Goal: Information Seeking & Learning: Understand process/instructions

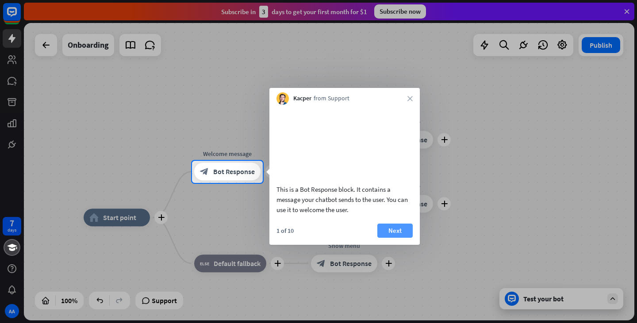
click at [393, 238] on button "Next" at bounding box center [394, 231] width 35 height 14
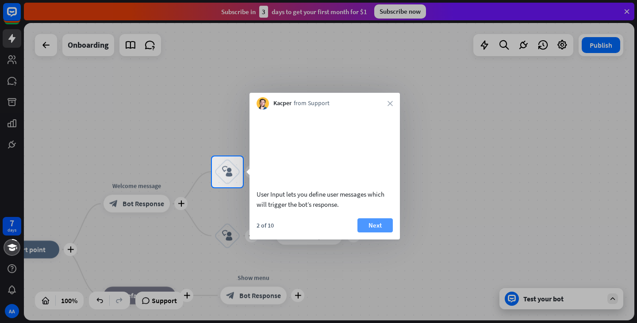
click at [380, 233] on button "Next" at bounding box center [374, 225] width 35 height 14
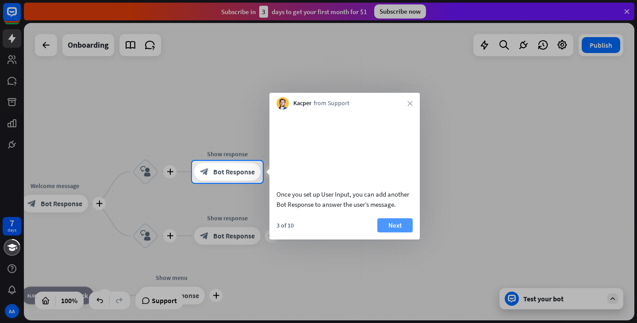
click at [404, 233] on button "Next" at bounding box center [394, 225] width 35 height 14
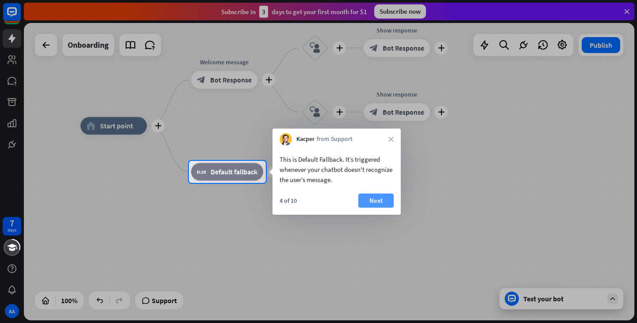
click at [382, 199] on button "Next" at bounding box center [375, 201] width 35 height 14
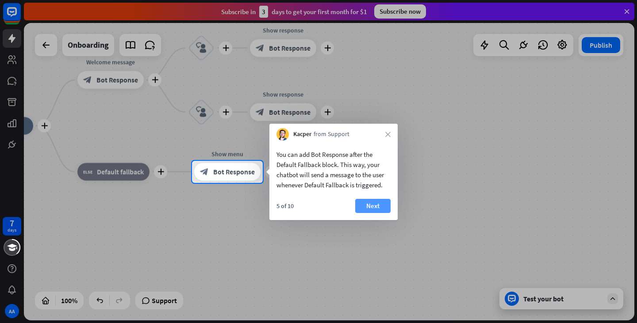
click at [381, 202] on button "Next" at bounding box center [372, 206] width 35 height 14
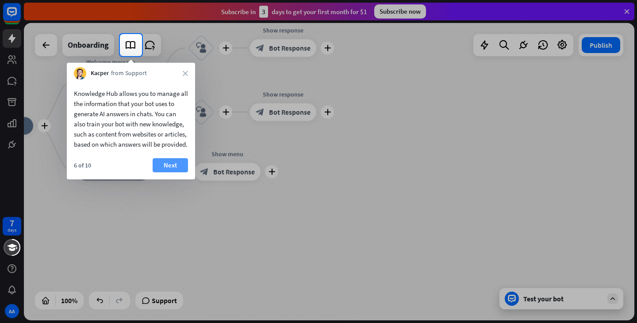
click at [164, 172] on button "Next" at bounding box center [170, 165] width 35 height 14
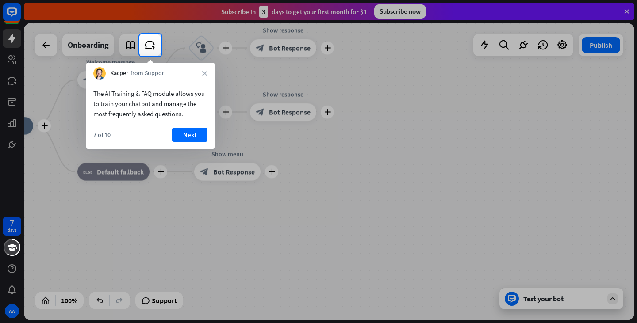
click at [196, 144] on div "7 of 10 Next" at bounding box center [150, 138] width 128 height 21
click at [187, 143] on div "7 of 10 Next" at bounding box center [150, 138] width 128 height 21
click at [187, 138] on button "Next" at bounding box center [189, 135] width 35 height 14
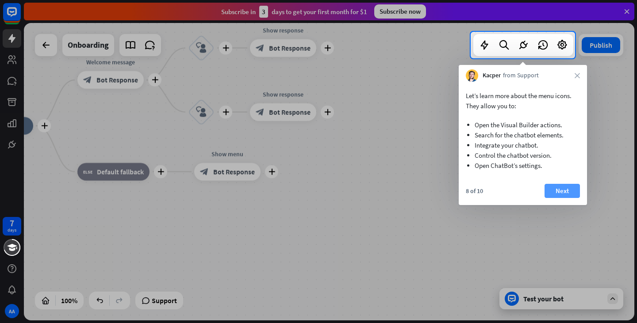
click at [554, 189] on button "Next" at bounding box center [561, 191] width 35 height 14
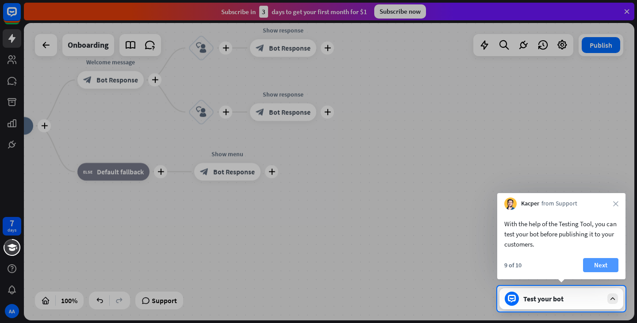
click at [598, 258] on div "With the help of the Testing Tool, you can test your bot before publishing it t…" at bounding box center [561, 244] width 128 height 69
click at [597, 264] on button "Next" at bounding box center [600, 265] width 35 height 14
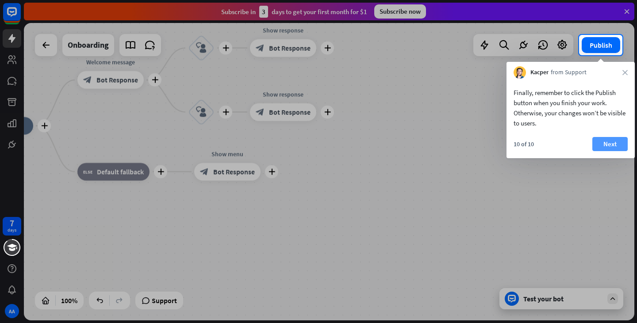
click at [606, 140] on button "Next" at bounding box center [609, 144] width 35 height 14
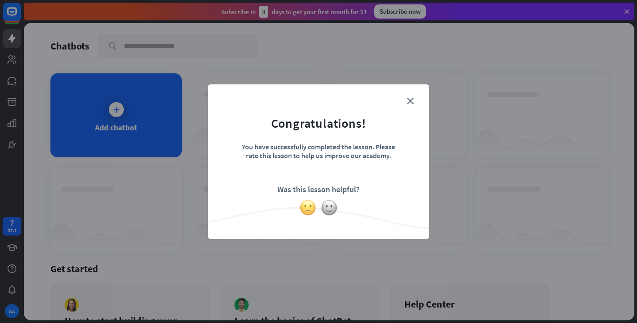
click at [303, 209] on img at bounding box center [307, 207] width 17 height 17
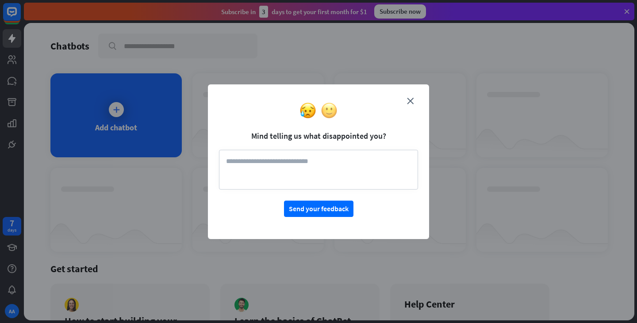
click at [330, 112] on img at bounding box center [329, 110] width 17 height 17
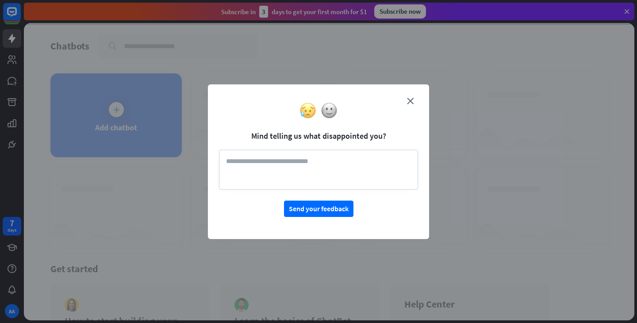
click at [309, 115] on img at bounding box center [307, 110] width 17 height 17
click at [328, 115] on div "close Mind telling us what disappointed you? Send your feedback" at bounding box center [318, 161] width 221 height 155
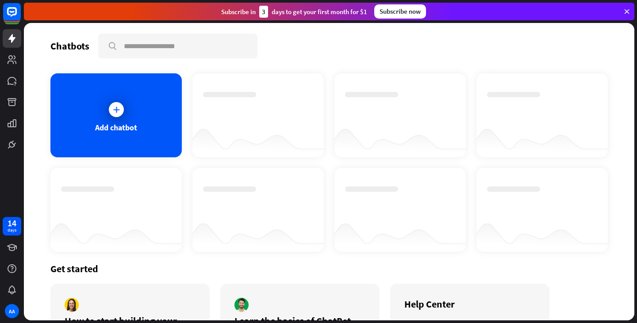
click at [319, 11] on div "Subscribe [DATE] to get your first month for $1" at bounding box center [294, 12] width 146 height 12
click at [321, 13] on div "Subscribe [DATE] to get your first month for $1" at bounding box center [294, 12] width 146 height 12
click at [165, 109] on div "Add chatbot" at bounding box center [115, 115] width 131 height 84
